Goal: Find specific page/section: Find specific page/section

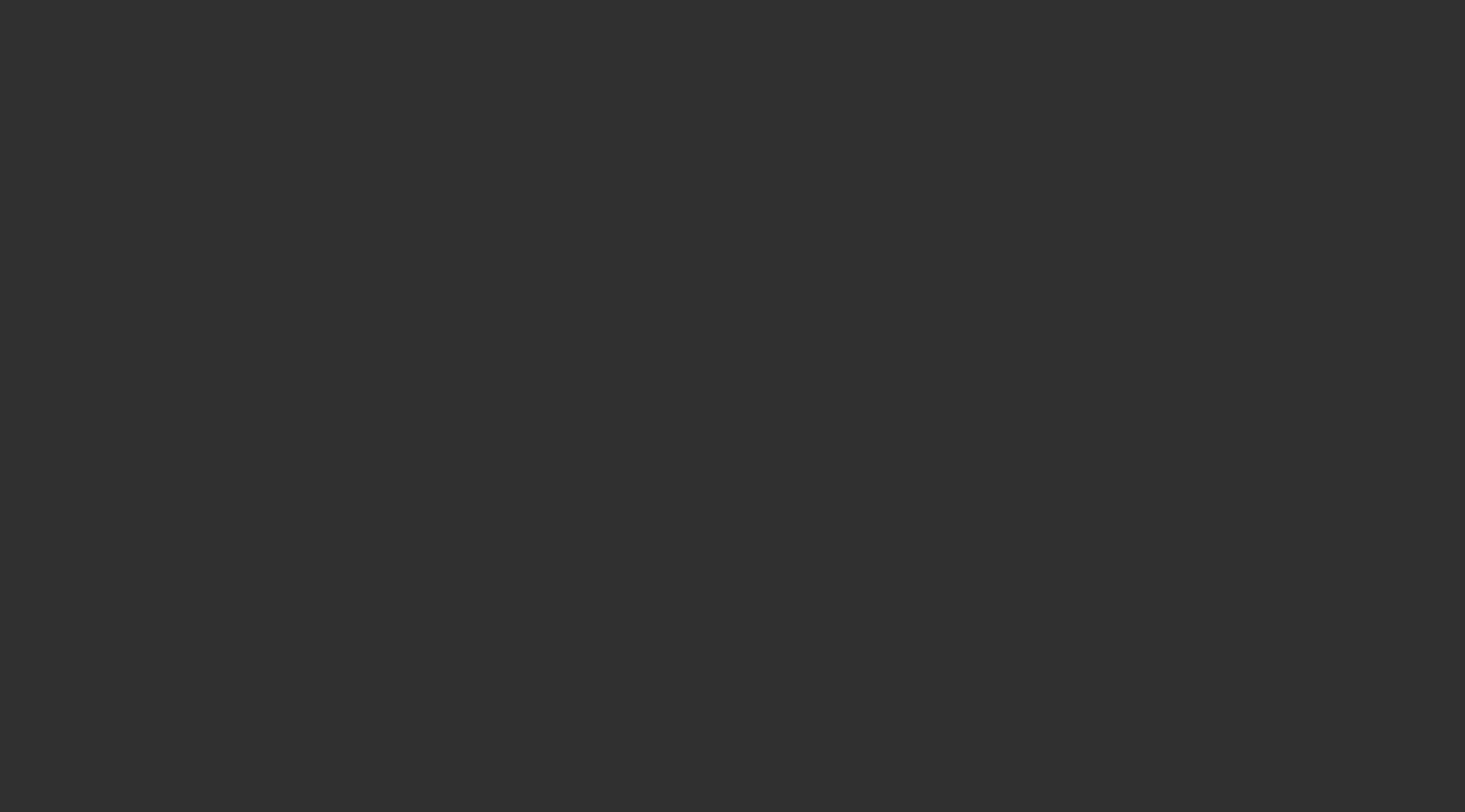
select select "10"
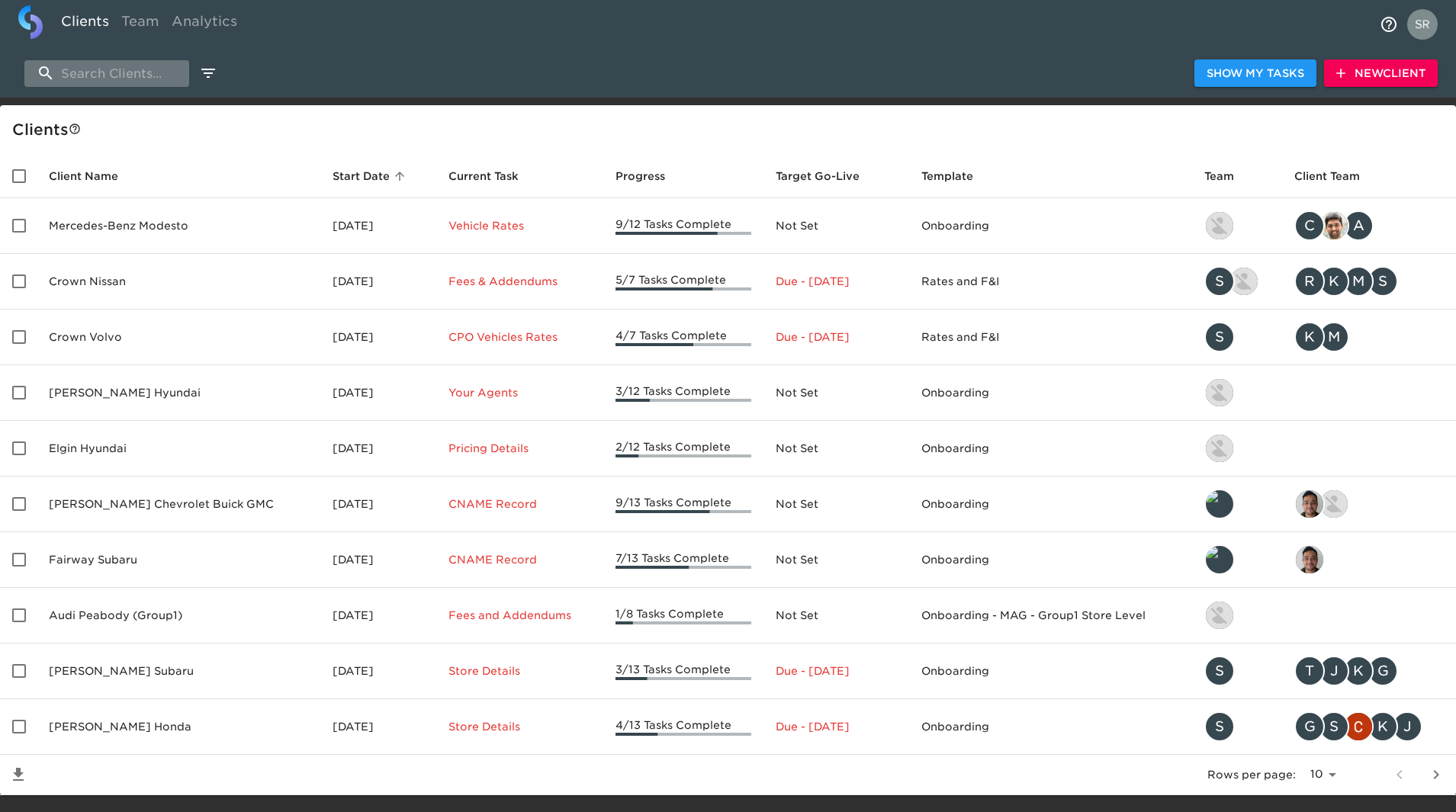
click at [116, 74] on input "search" at bounding box center [107, 74] width 165 height 27
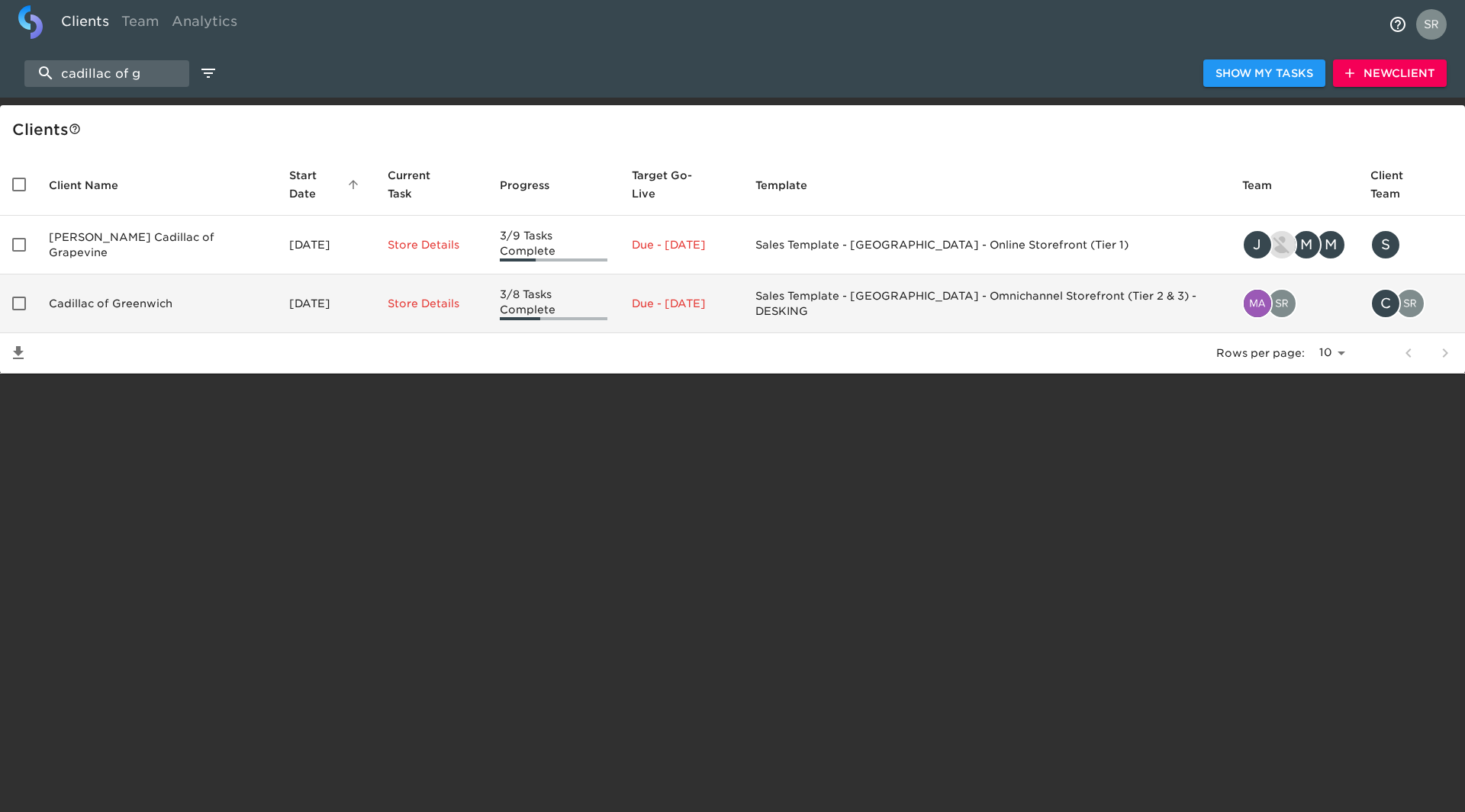
type input "cadillac of g"
click at [55, 284] on td "Cadillac of Greenwich" at bounding box center [157, 303] width 241 height 59
